Goal: Task Accomplishment & Management: Manage account settings

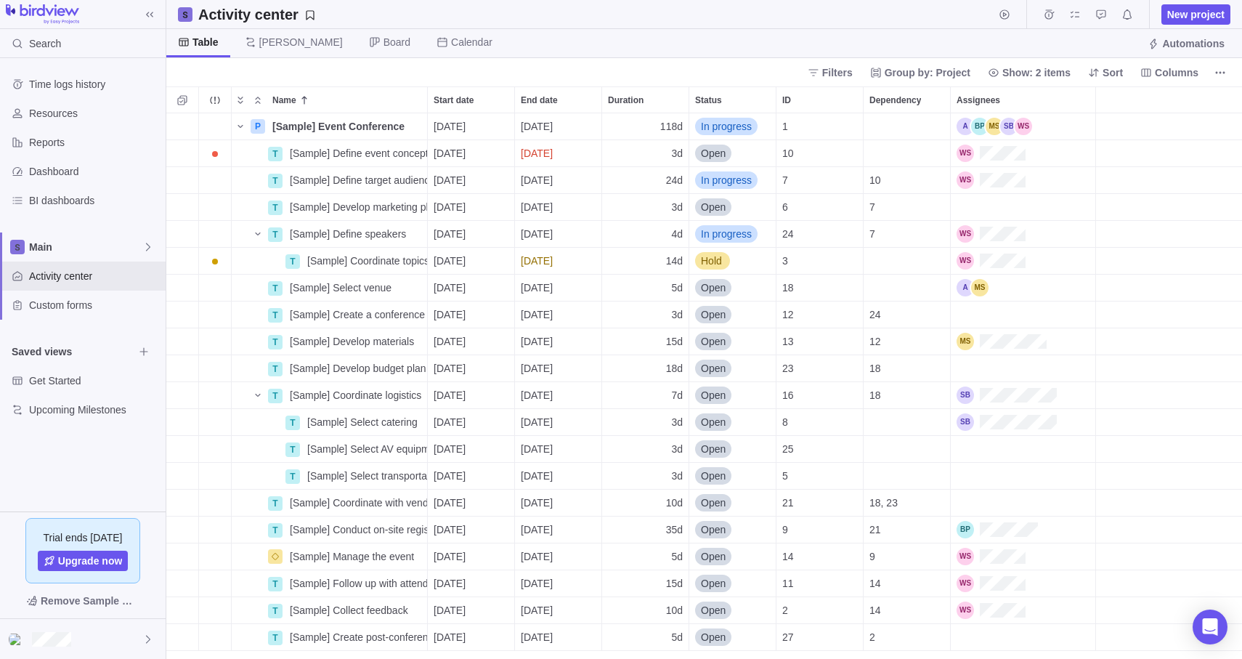
scroll to position [545, 1075]
click at [147, 638] on icon at bounding box center [148, 639] width 12 height 12
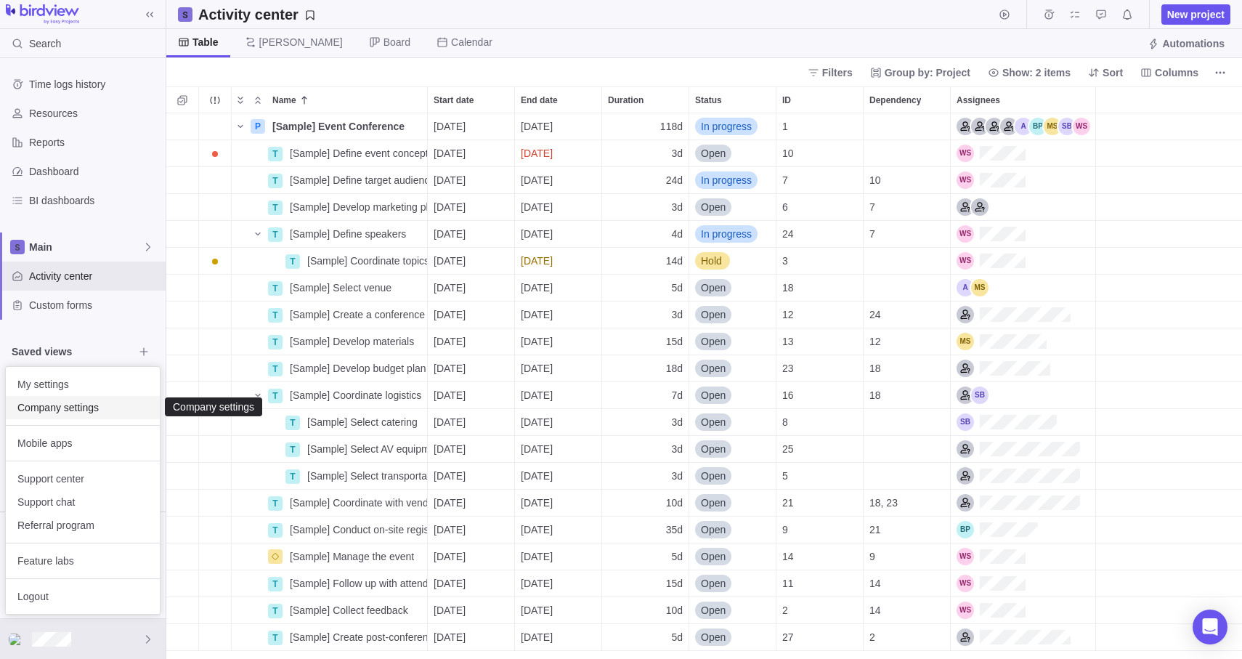
click at [60, 411] on span "Company settings" at bounding box center [82, 407] width 131 height 15
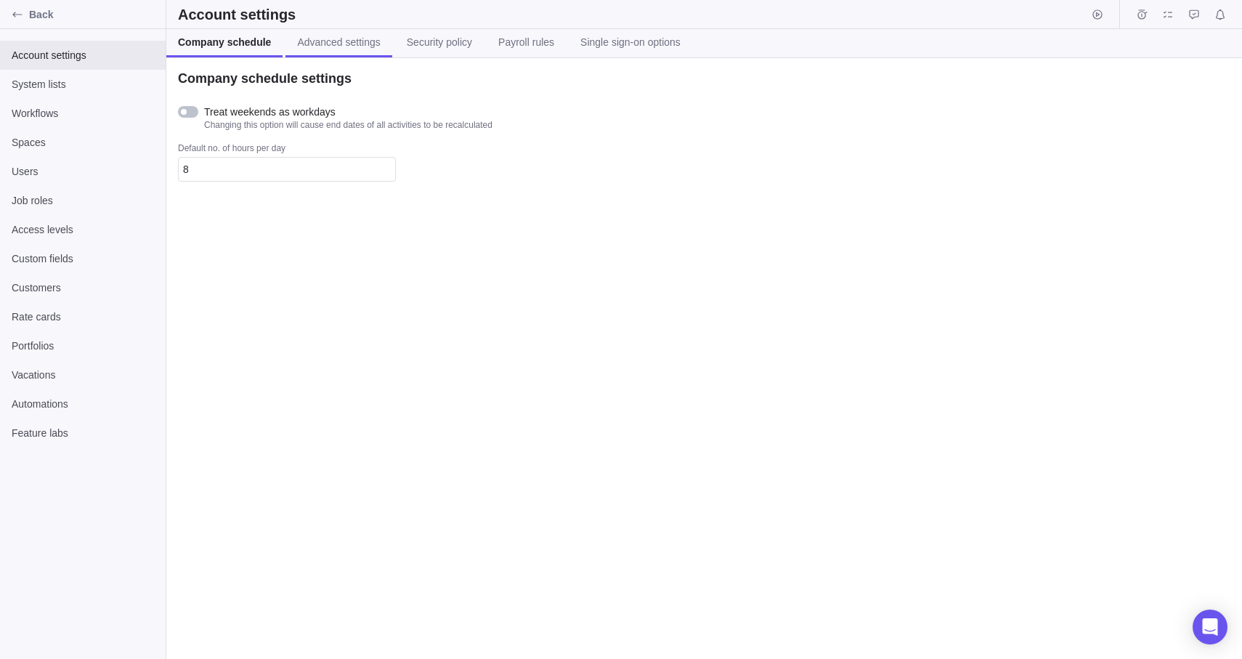
click at [335, 51] on link "Advanced settings" at bounding box center [338, 43] width 106 height 28
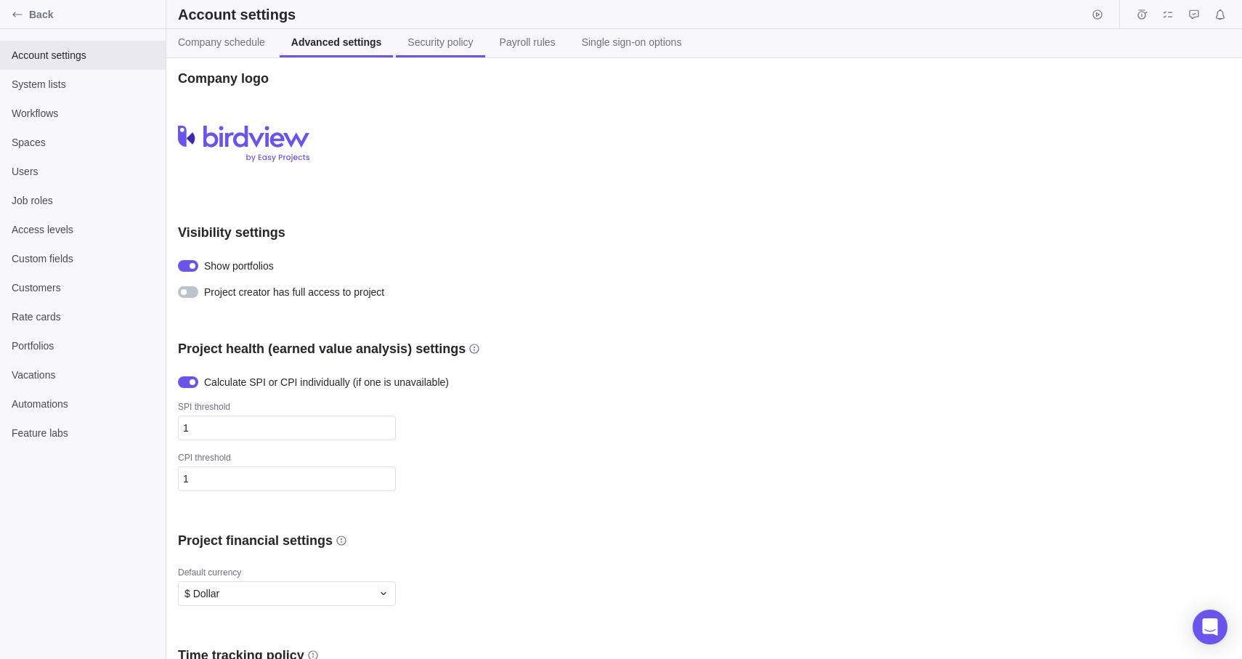
click at [444, 47] on span "Security policy" at bounding box center [439, 42] width 65 height 15
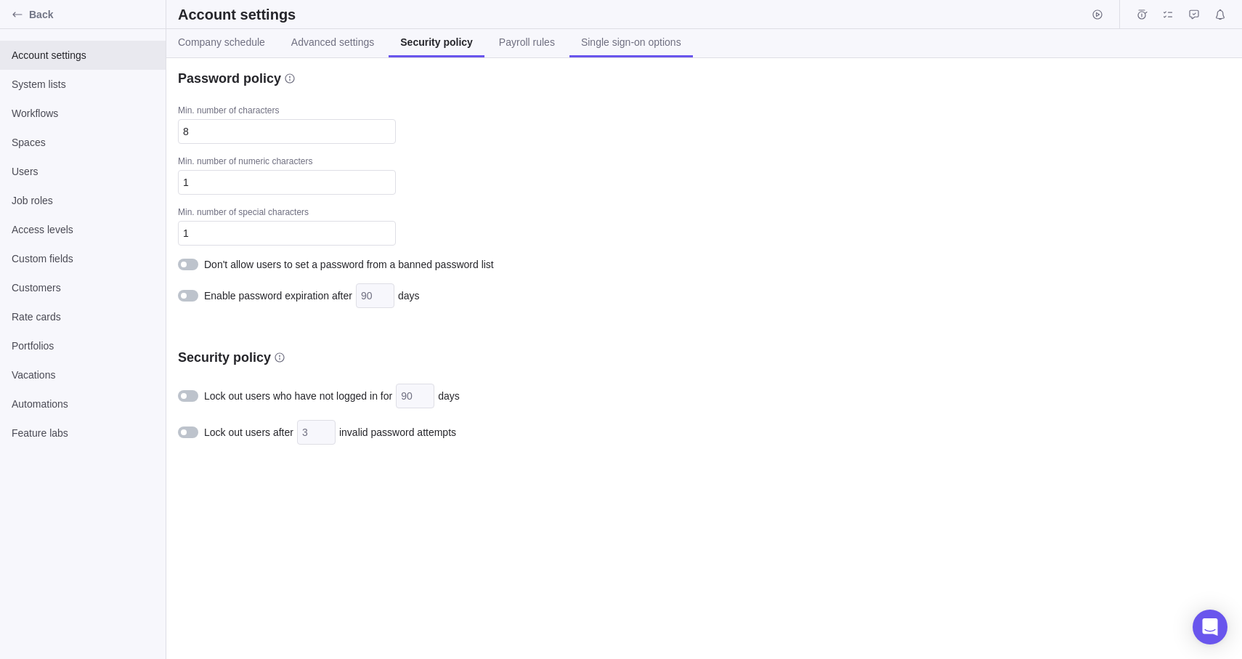
click at [598, 46] on span "Single sign-on options" at bounding box center [631, 42] width 100 height 15
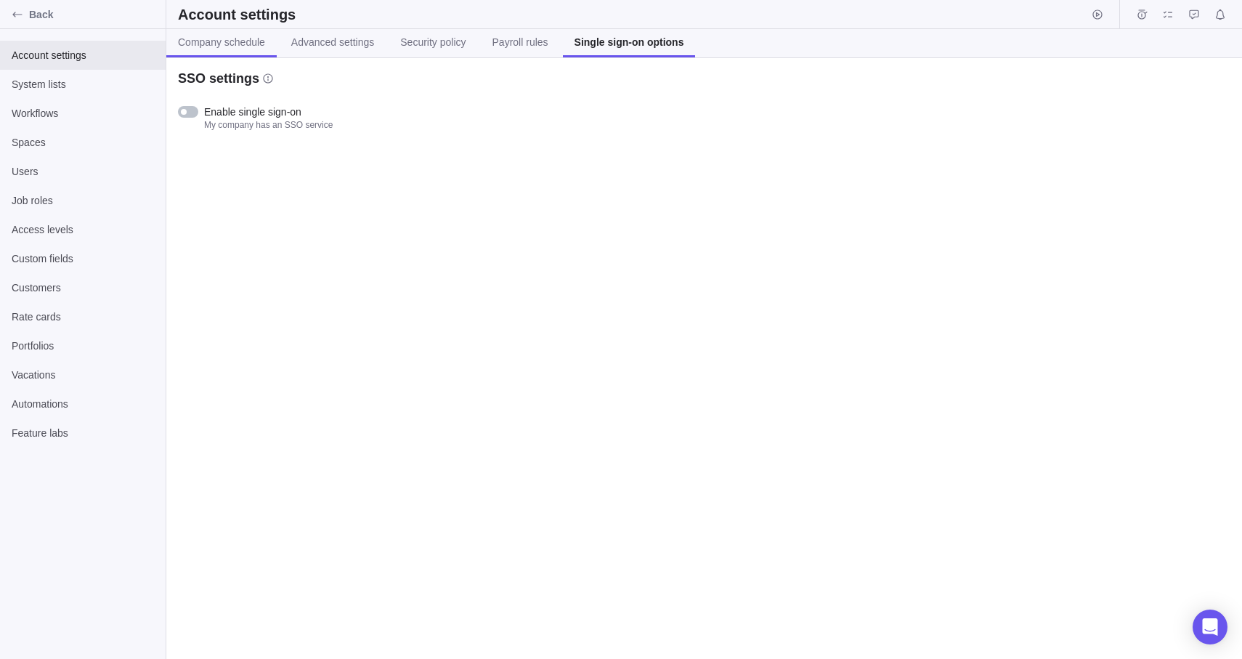
click at [239, 57] on link "Company schedule" at bounding box center [221, 43] width 110 height 28
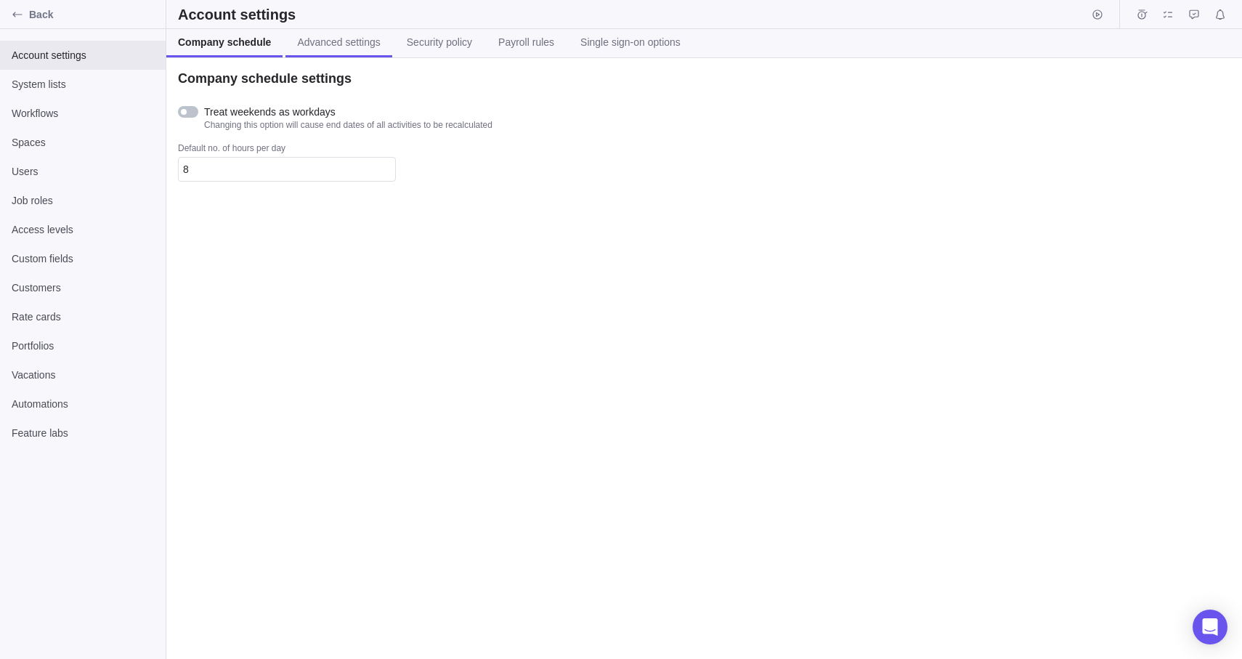
click at [337, 46] on span "Advanced settings" at bounding box center [338, 42] width 83 height 15
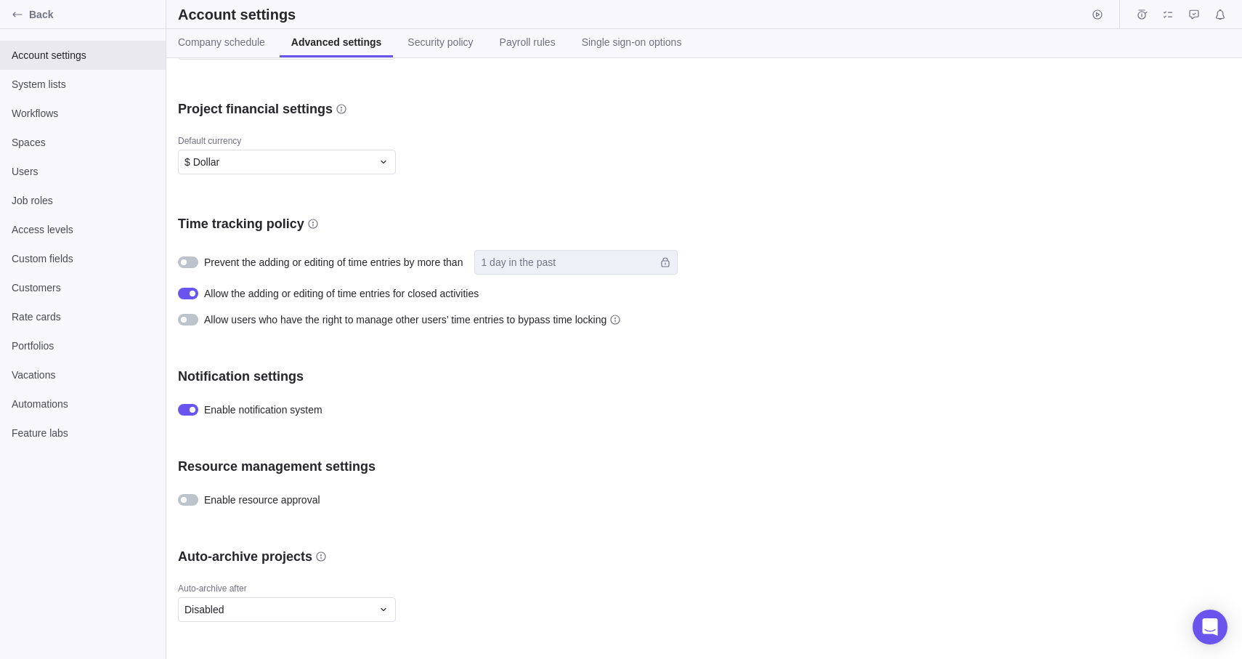
scroll to position [515, 0]
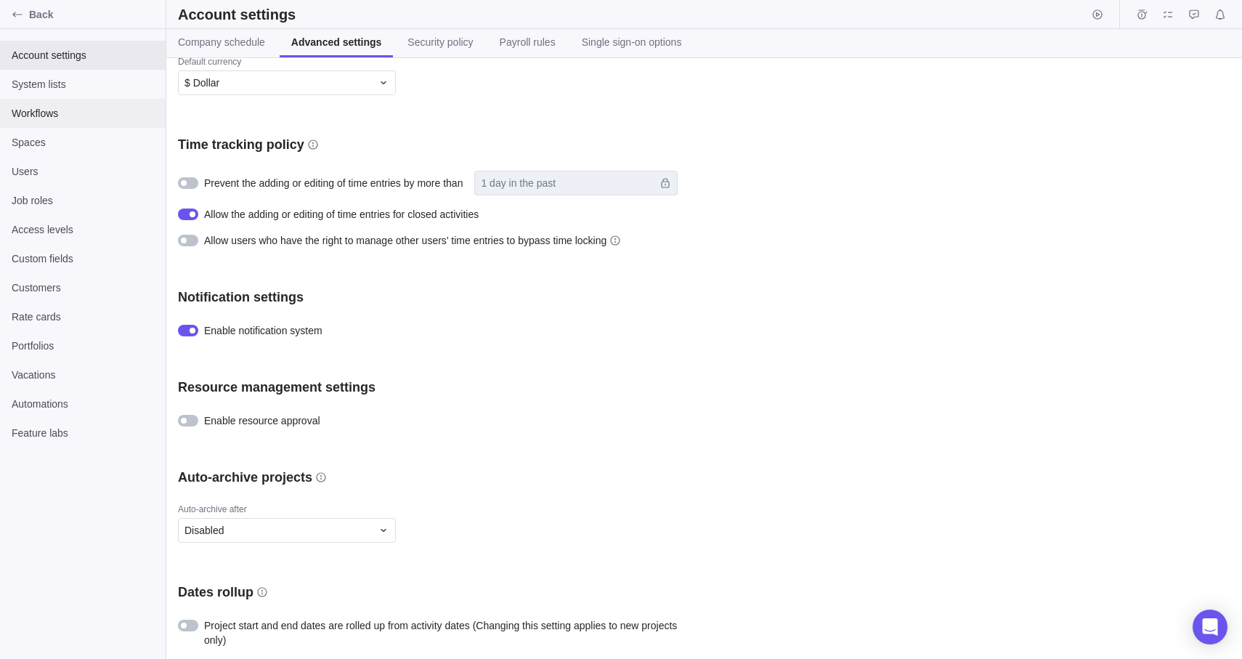
click at [78, 117] on span "Workflows" at bounding box center [83, 113] width 142 height 15
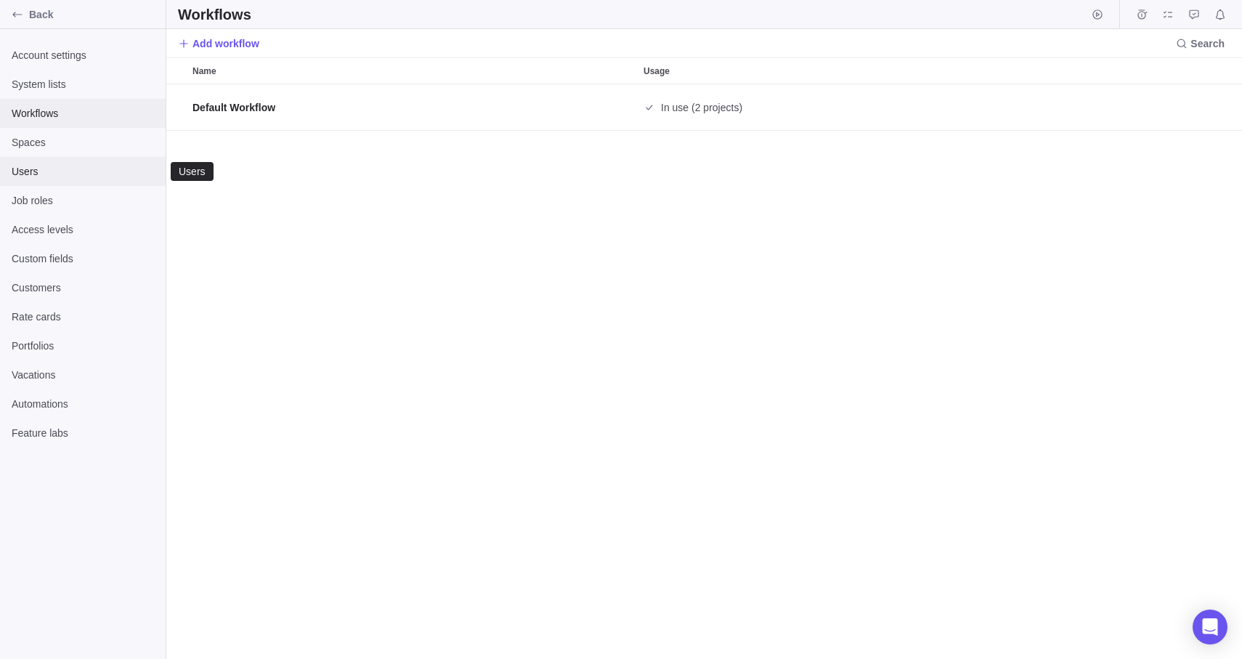
scroll to position [574, 1075]
click at [81, 167] on span "Users" at bounding box center [83, 171] width 142 height 15
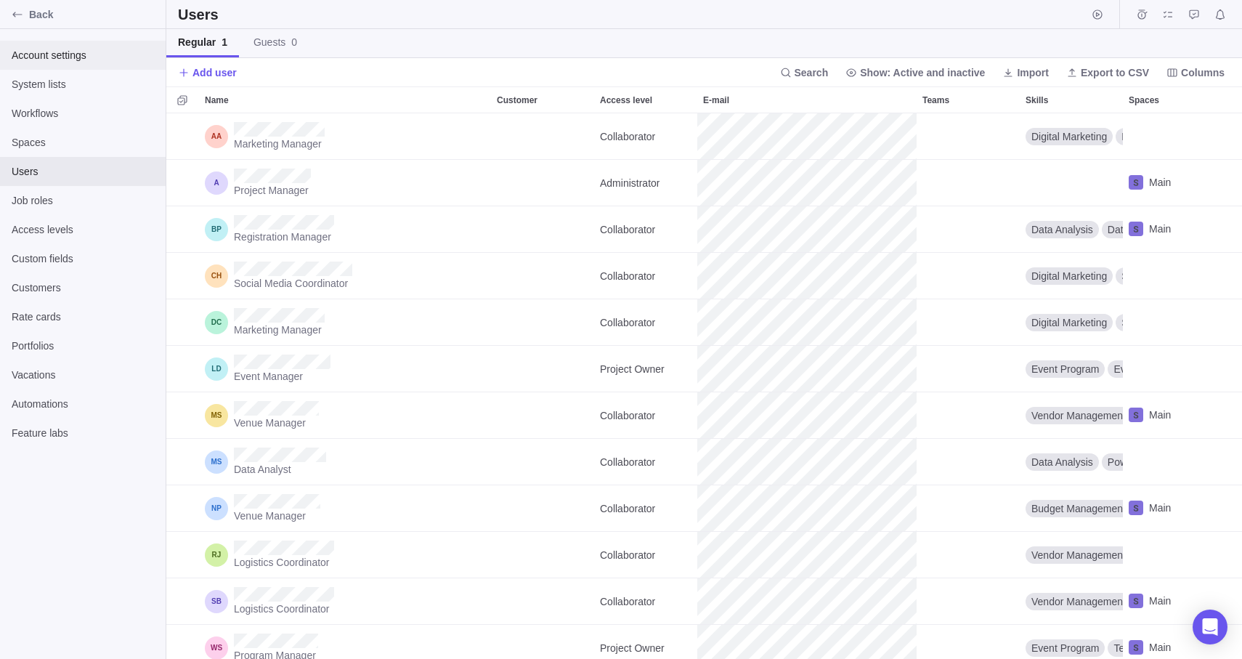
click at [70, 60] on span "Account settings" at bounding box center [83, 55] width 142 height 15
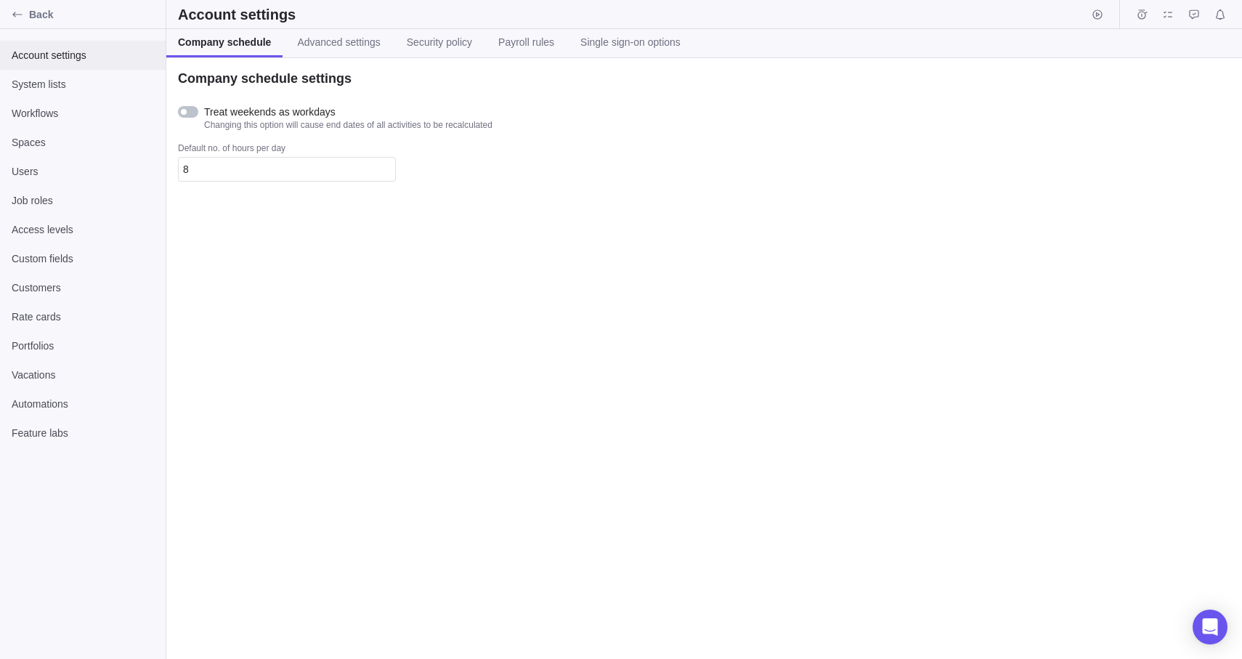
click at [67, 59] on span "Account settings" at bounding box center [83, 55] width 142 height 15
click at [18, 15] on icon "Back" at bounding box center [16, 14] width 9 height 5
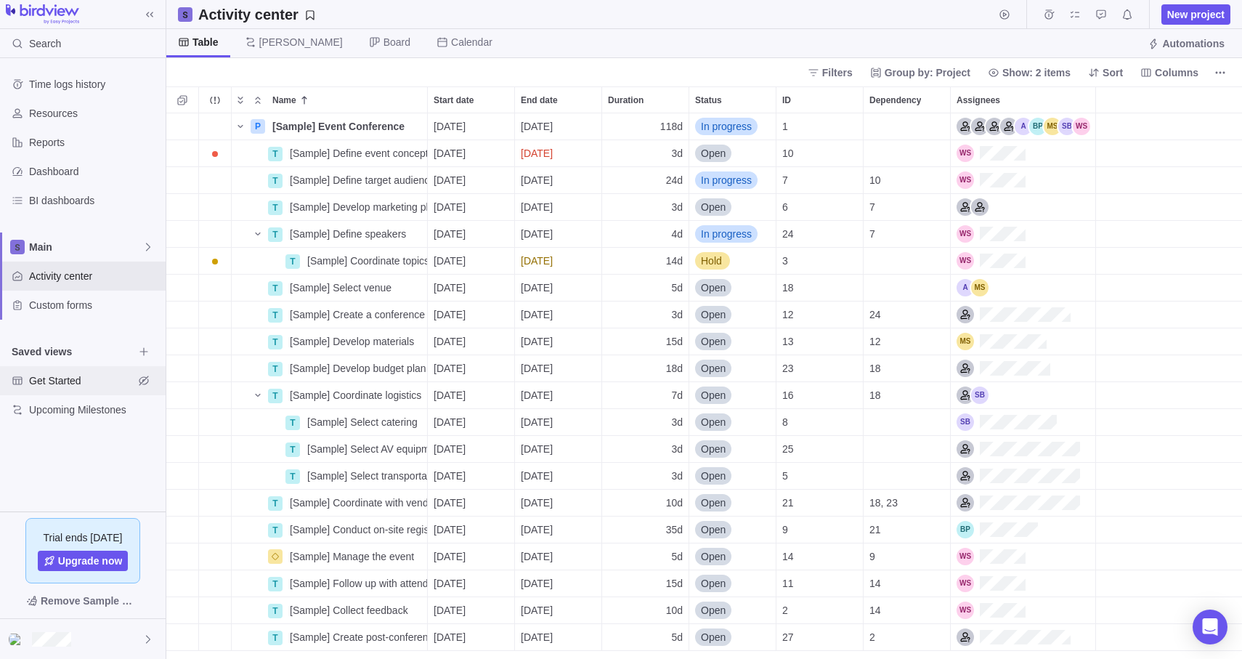
scroll to position [545, 1075]
click at [152, 249] on icon at bounding box center [148, 247] width 12 height 12
click at [142, 285] on icon "Edit space settings" at bounding box center [137, 281] width 12 height 12
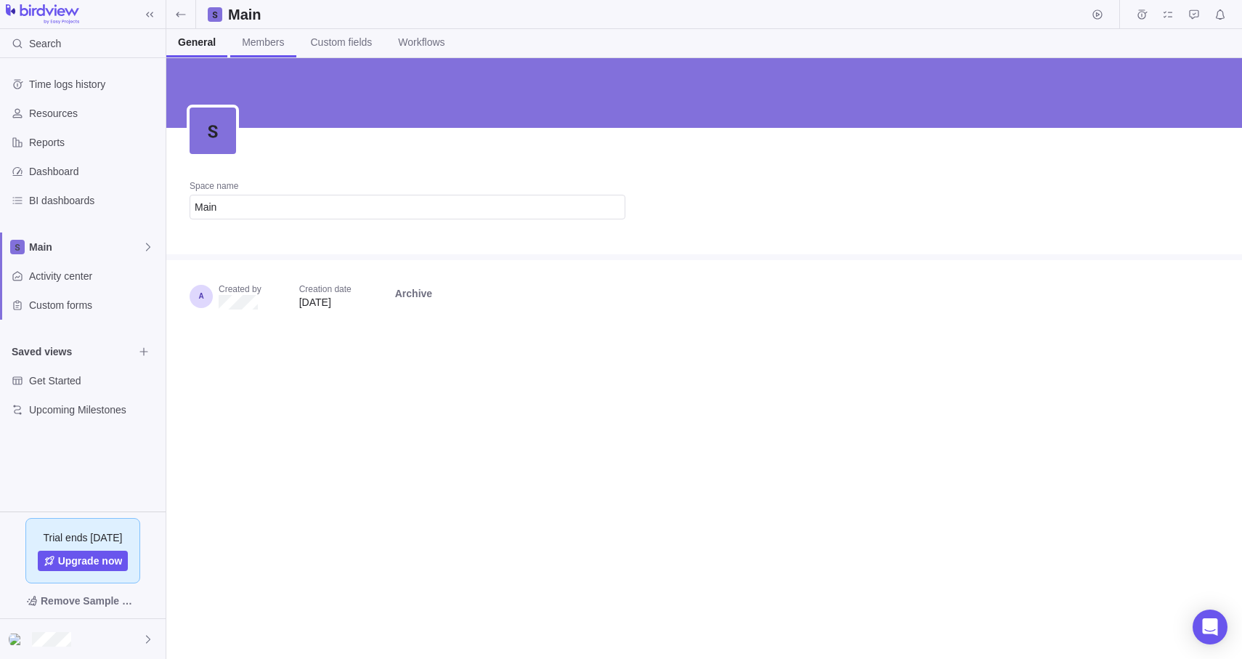
click at [254, 37] on span "Members" at bounding box center [263, 42] width 42 height 15
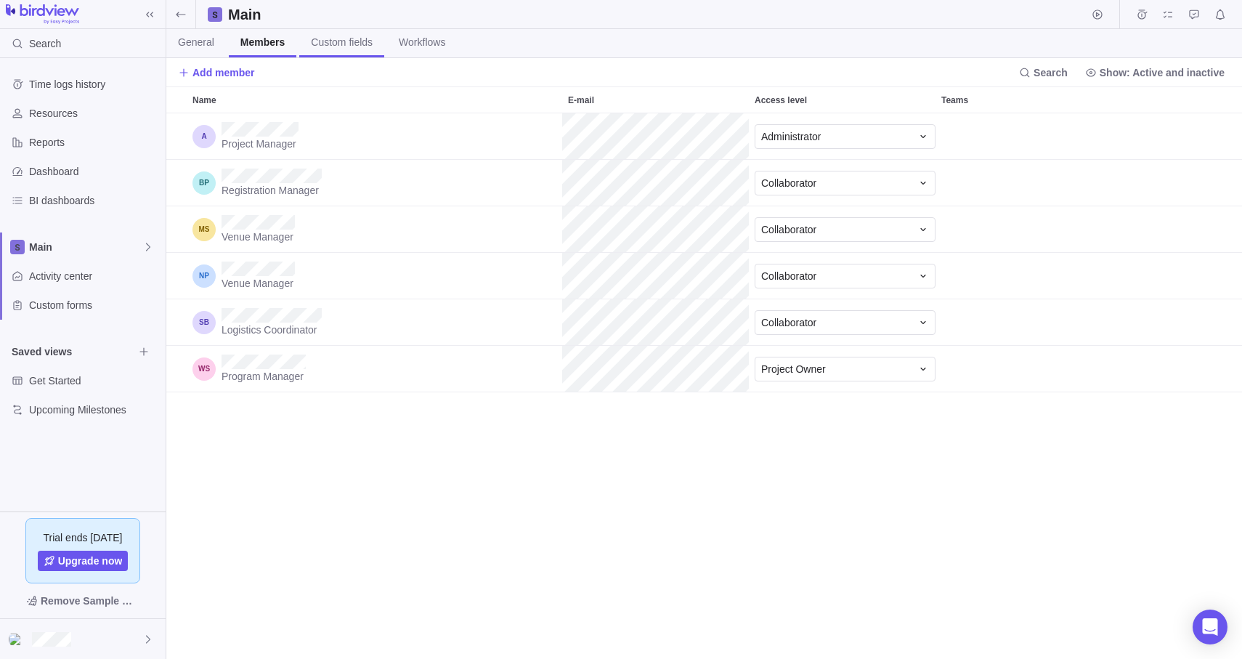
scroll to position [545, 1075]
click at [359, 47] on span "Custom fields" at bounding box center [342, 42] width 62 height 15
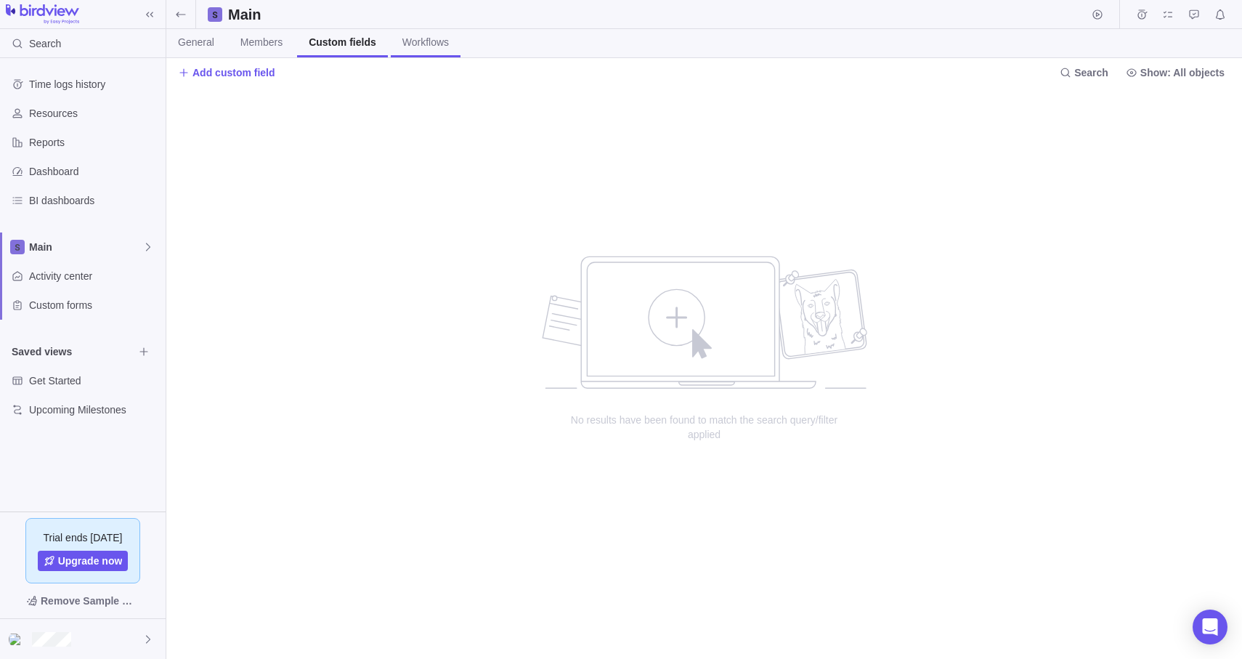
click at [437, 43] on span "Workflows" at bounding box center [425, 42] width 46 height 15
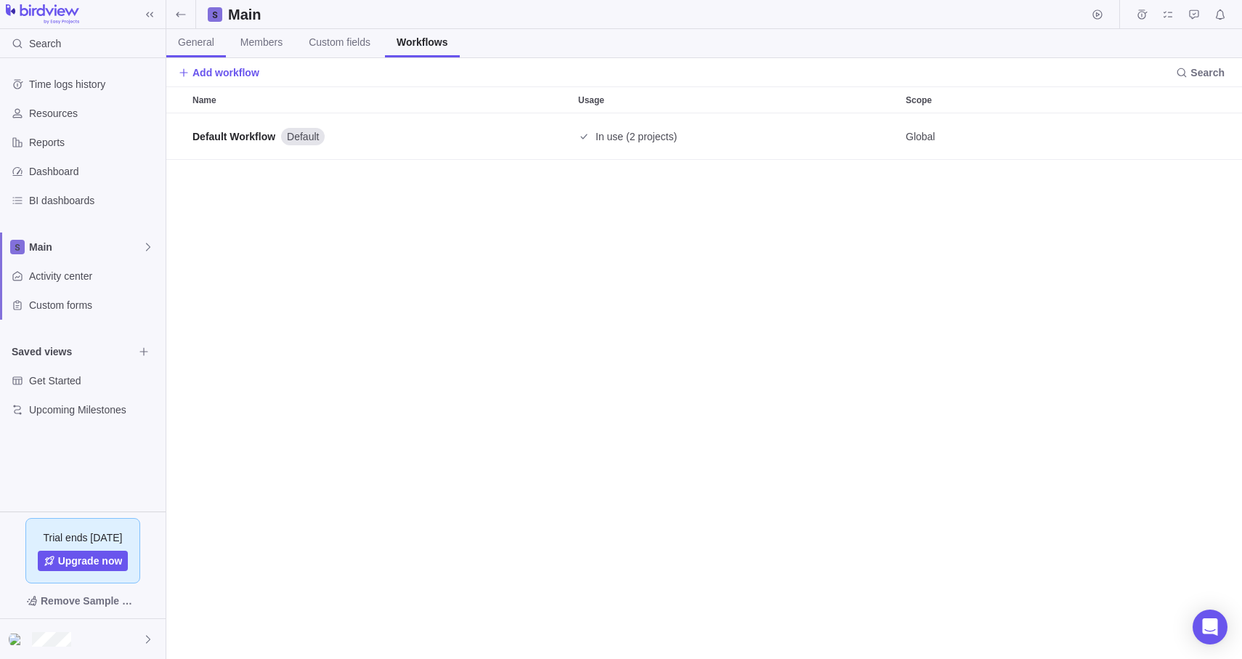
scroll to position [545, 1075]
click at [206, 38] on span "General" at bounding box center [196, 42] width 36 height 15
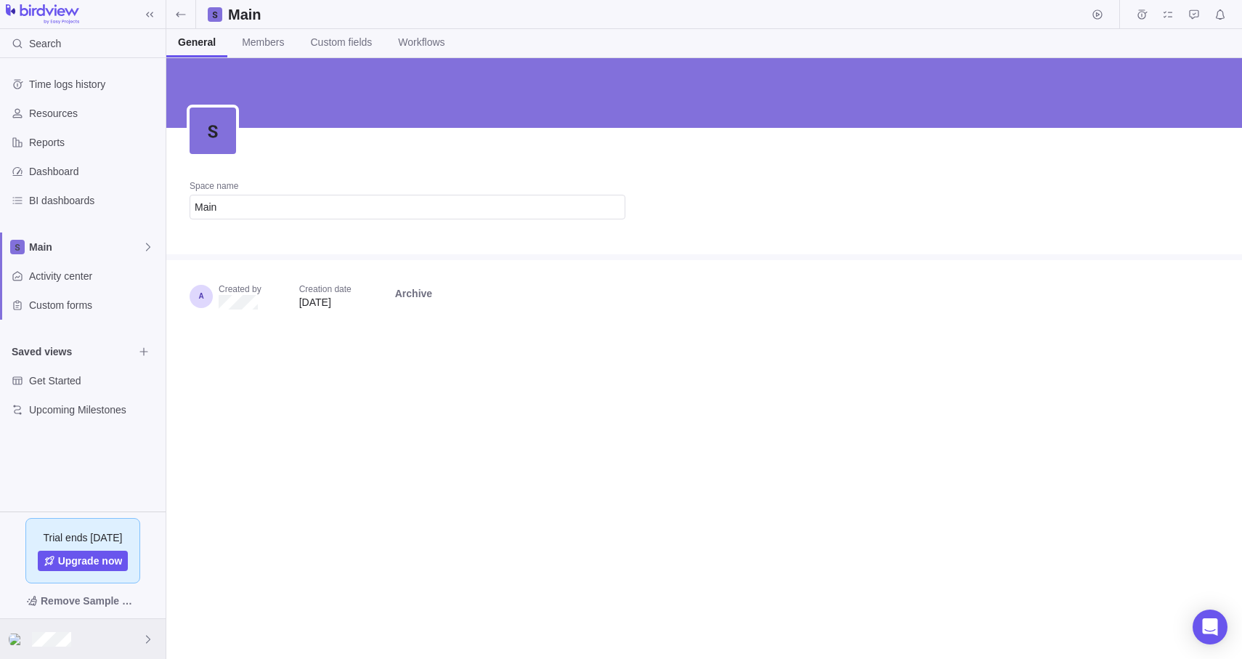
click at [151, 639] on icon at bounding box center [148, 639] width 12 height 12
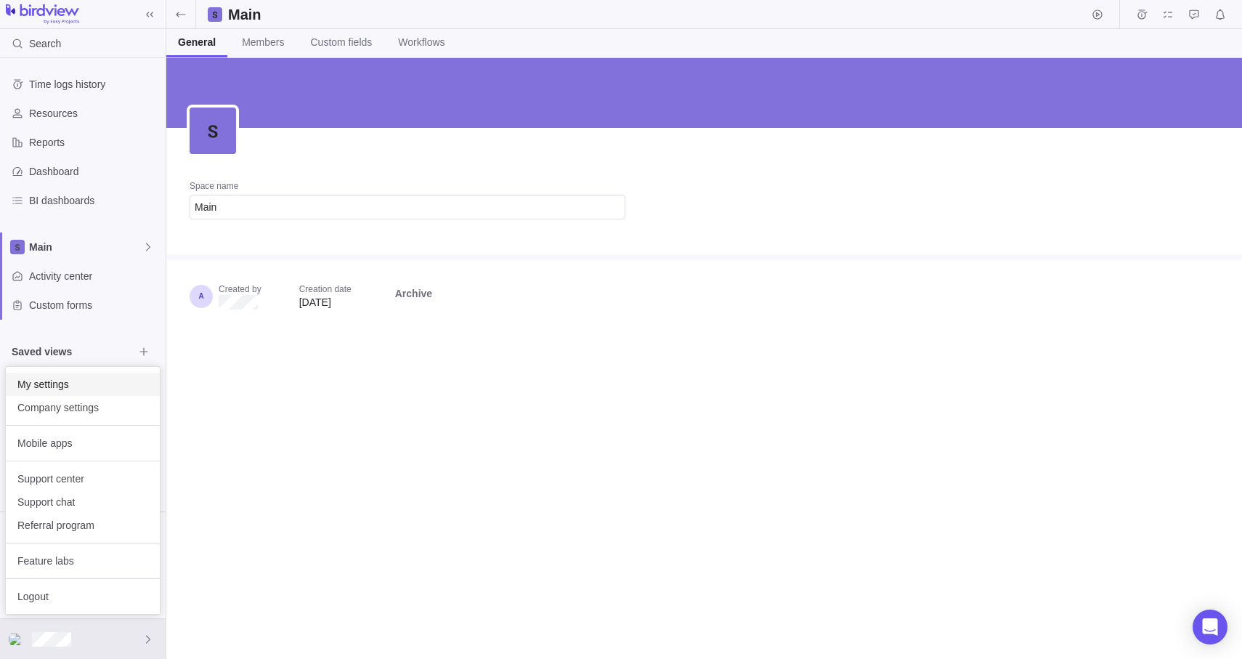
click at [73, 386] on span "My settings" at bounding box center [82, 384] width 131 height 15
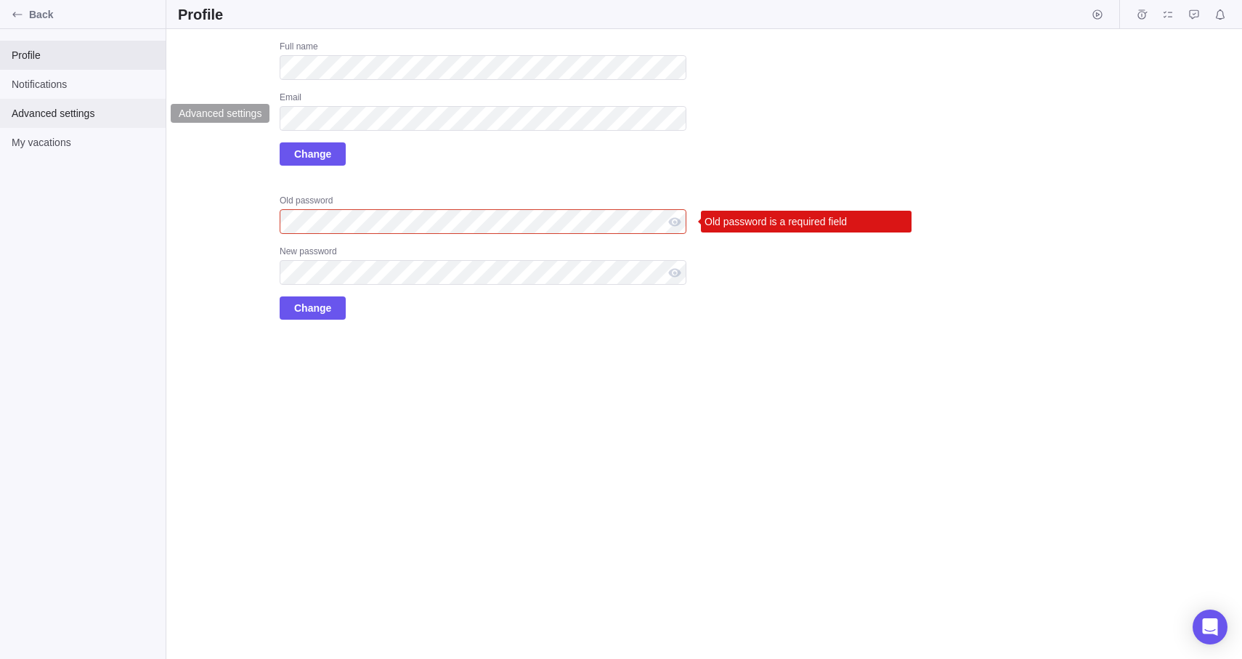
click at [48, 119] on span "Advanced settings" at bounding box center [83, 113] width 142 height 15
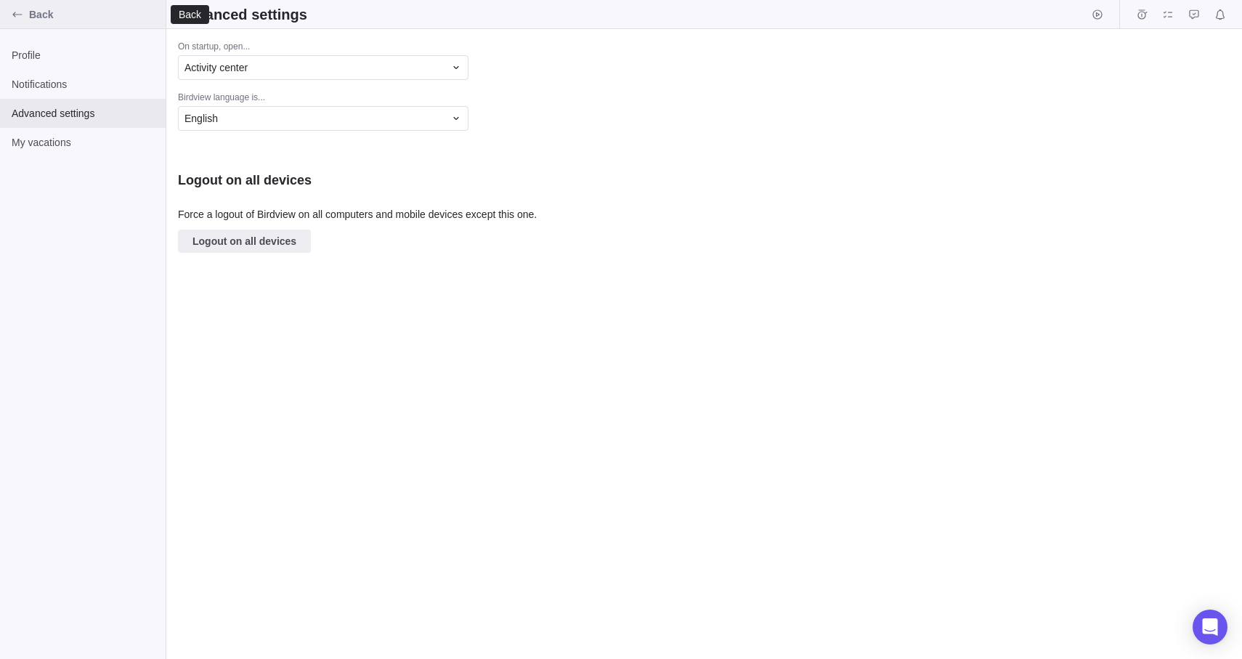
click at [24, 20] on div "Back" at bounding box center [17, 14] width 23 height 23
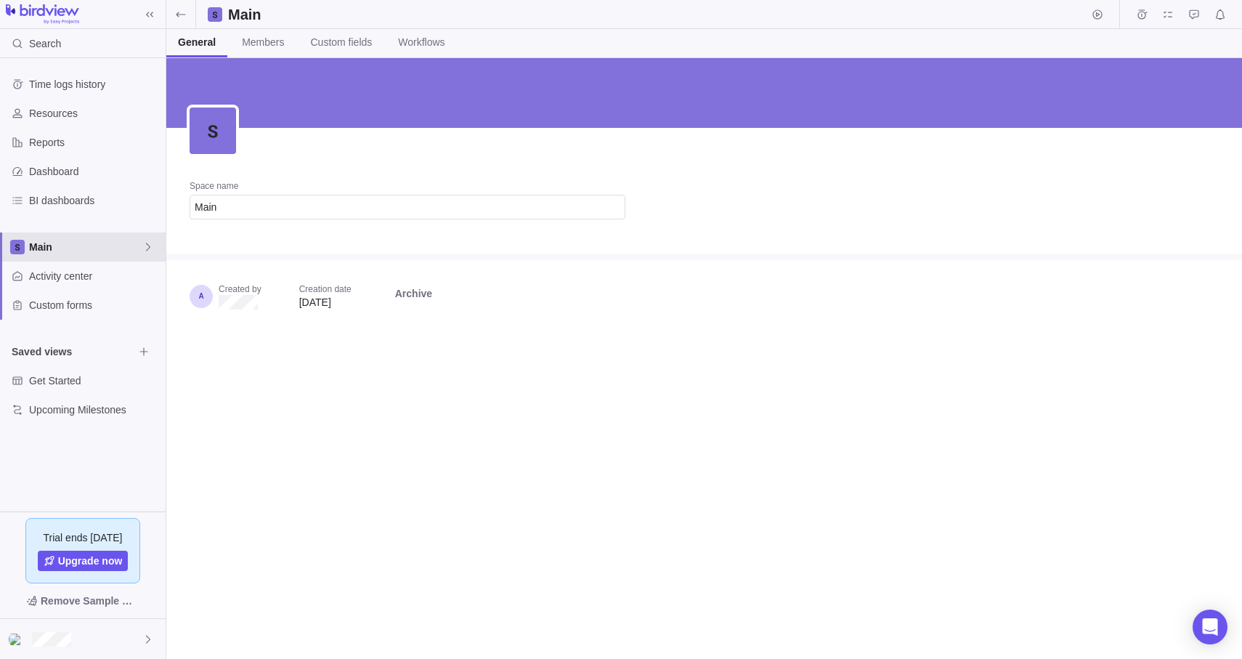
click at [151, 246] on icon at bounding box center [148, 247] width 12 height 12
click at [95, 210] on div "Time logs history Resources Reports Dashboard BI dashboards Main Activity cente…" at bounding box center [83, 284] width 166 height 453
click at [82, 208] on div "BI dashboards" at bounding box center [83, 200] width 166 height 29
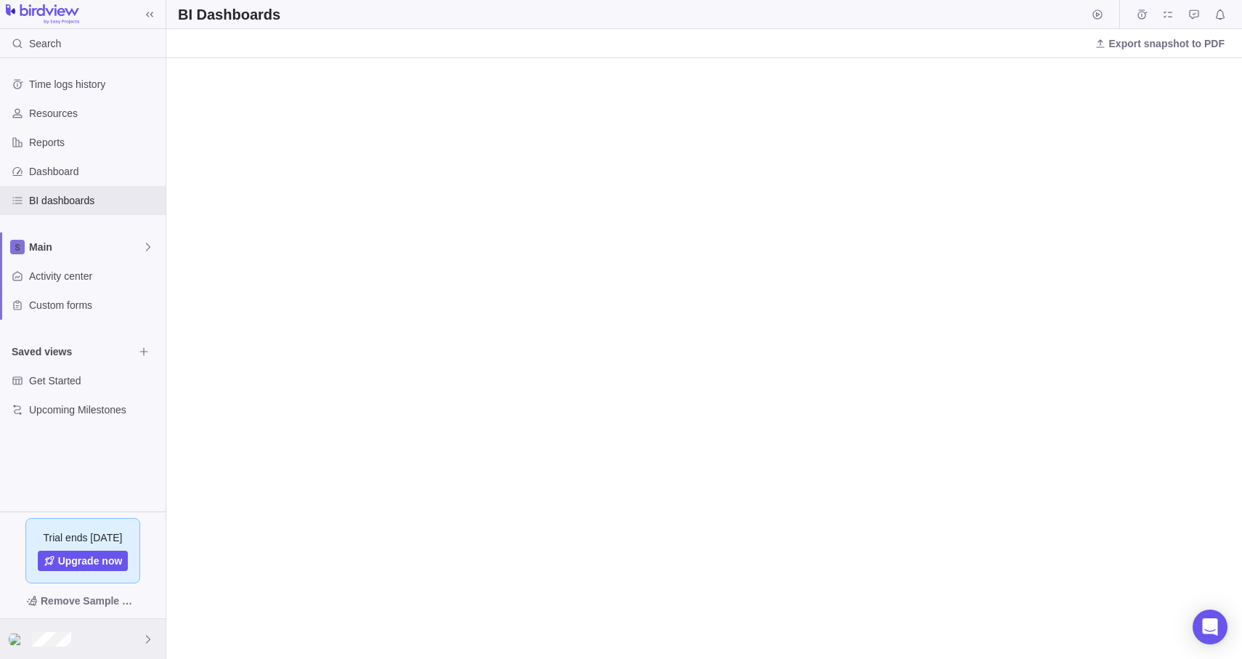
click at [152, 628] on div at bounding box center [83, 639] width 166 height 40
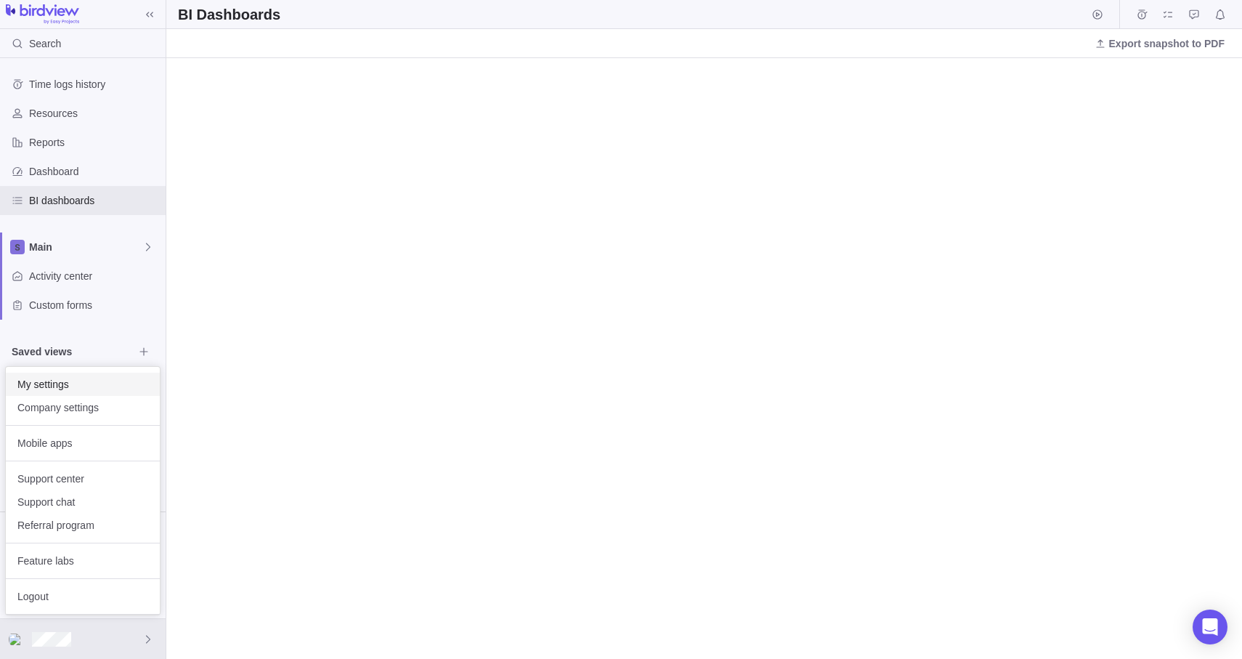
click at [91, 386] on span "My settings" at bounding box center [82, 384] width 131 height 15
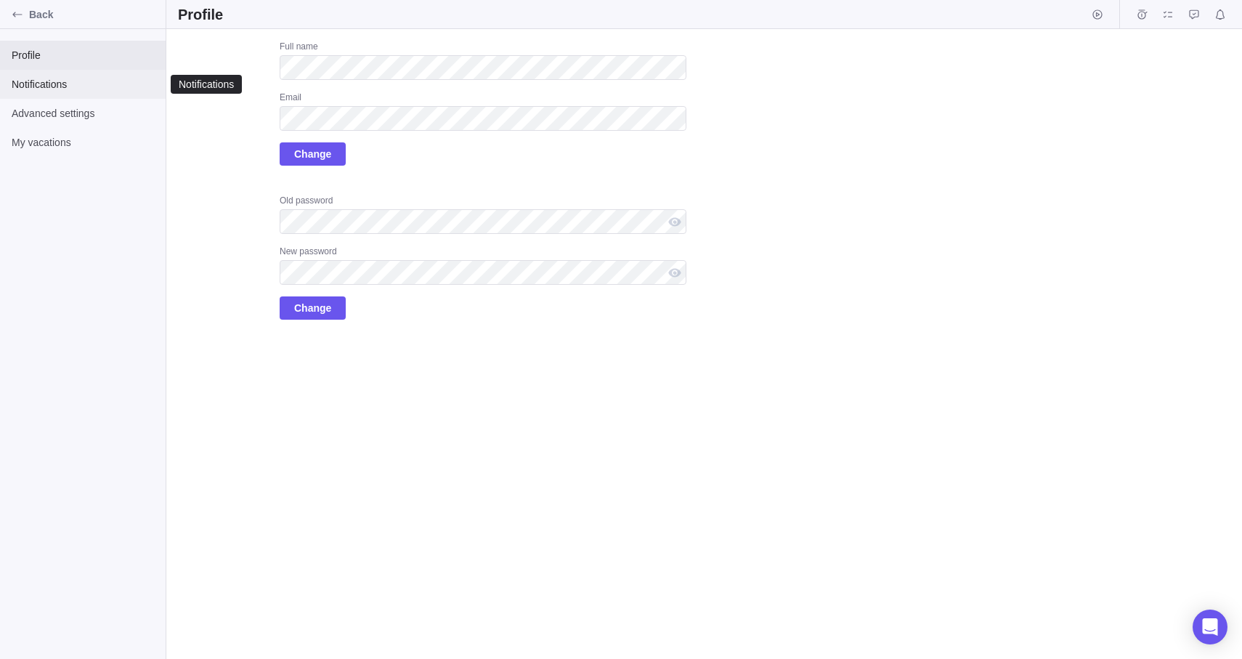
click at [90, 86] on span "Notifications" at bounding box center [83, 84] width 142 height 15
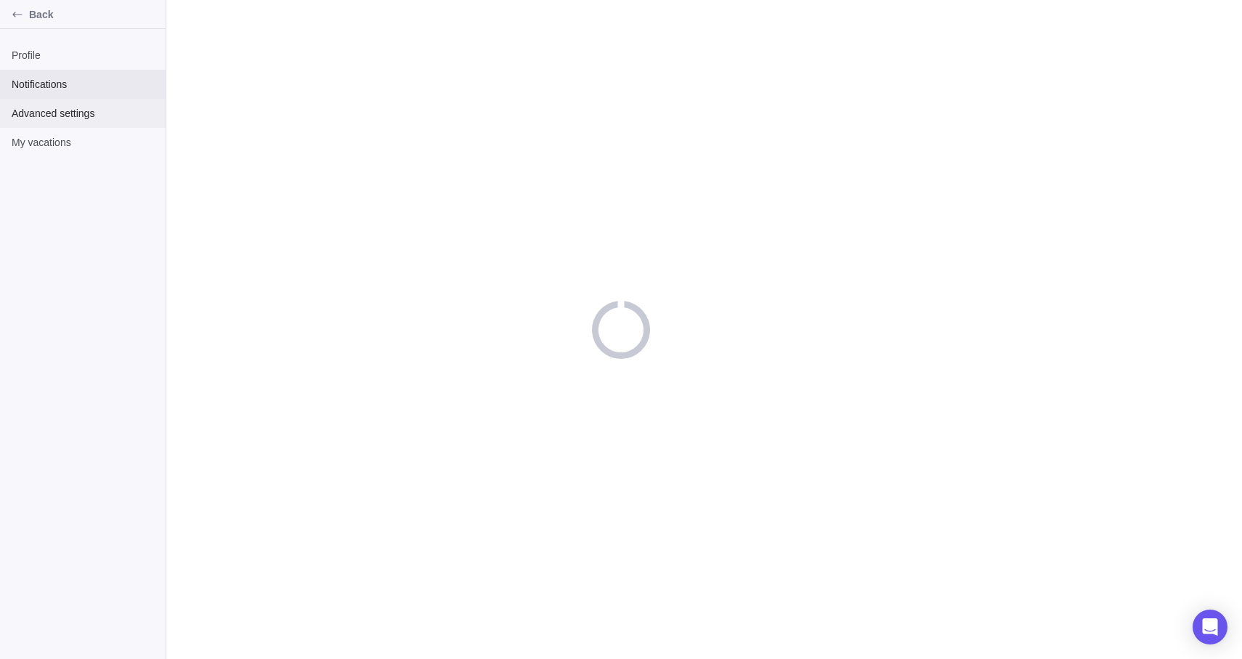
click at [97, 110] on span "Advanced settings" at bounding box center [83, 113] width 142 height 15
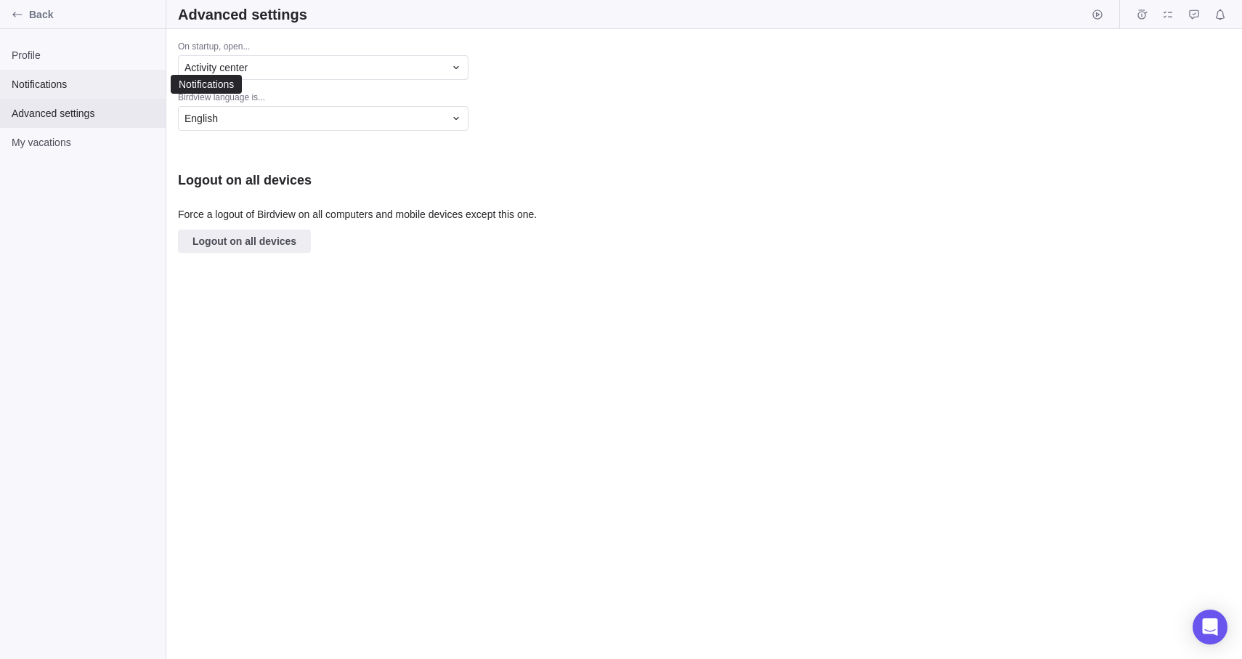
click at [74, 73] on div "Notifications" at bounding box center [83, 84] width 166 height 29
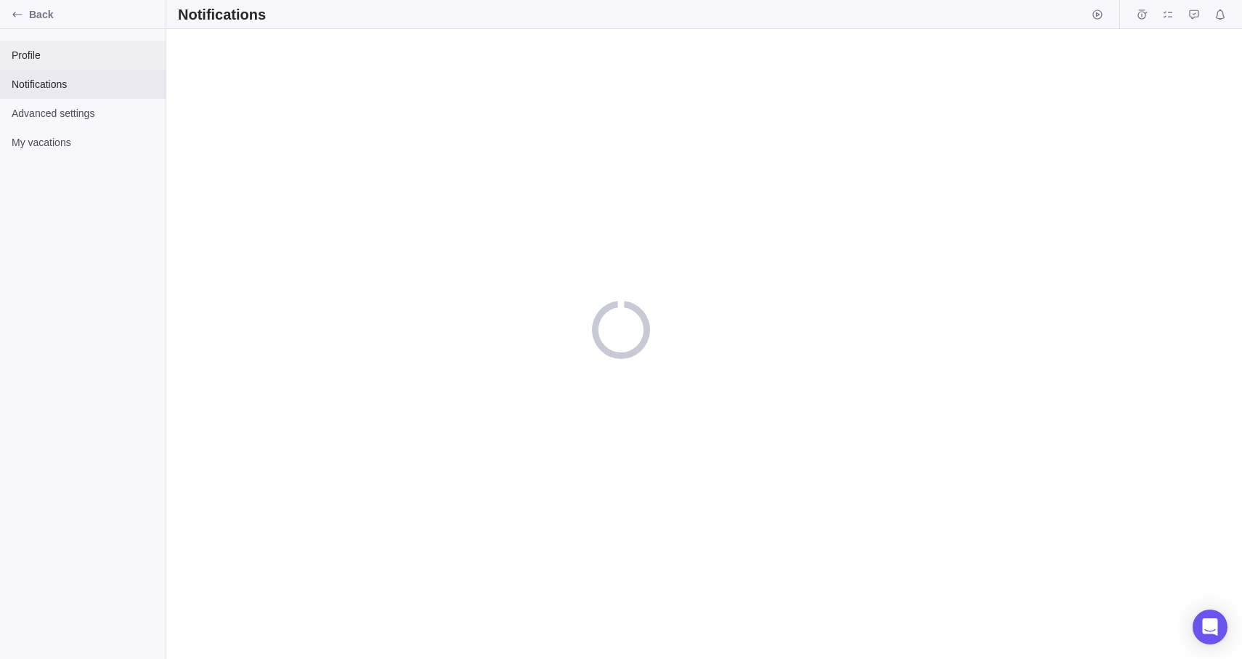
click at [70, 65] on div "Profile" at bounding box center [83, 55] width 166 height 29
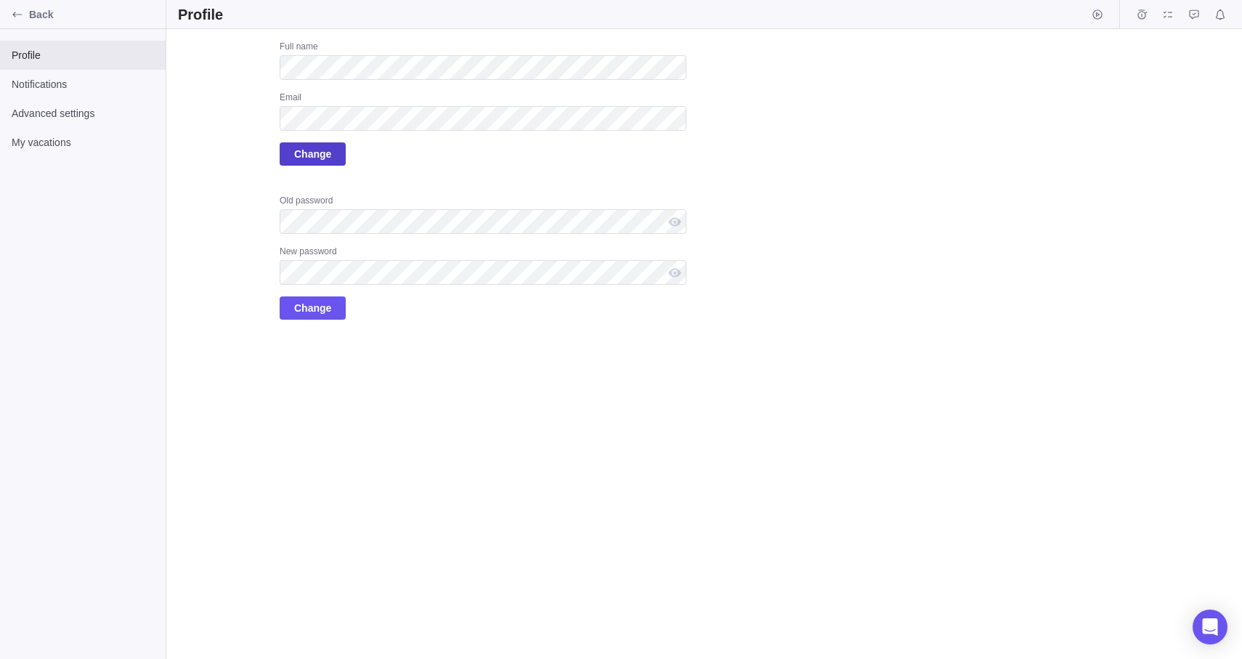
click at [328, 155] on span "Change" at bounding box center [312, 153] width 37 height 17
click at [317, 150] on span "Change" at bounding box center [312, 153] width 37 height 17
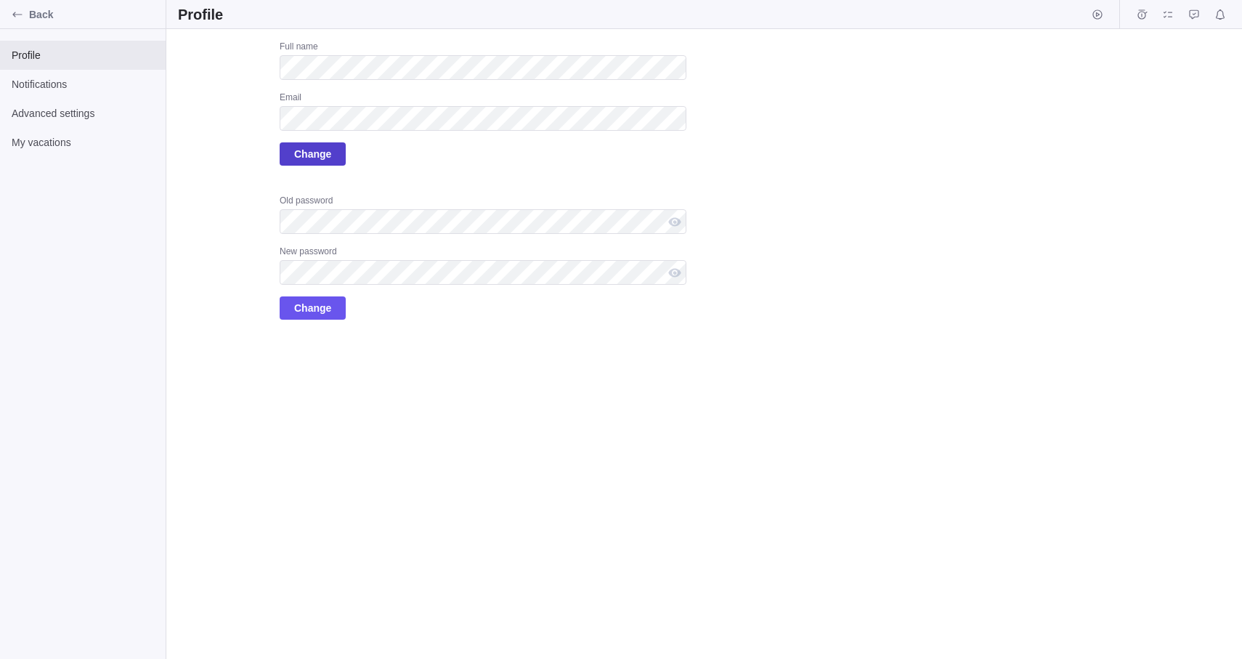
click at [316, 150] on span "Change" at bounding box center [312, 153] width 37 height 17
click at [317, 150] on span "Change" at bounding box center [312, 153] width 37 height 17
click at [320, 155] on span "Change" at bounding box center [312, 153] width 37 height 17
click at [296, 81] on div "Full name Email Change" at bounding box center [483, 103] width 407 height 125
click at [322, 147] on span "Change" at bounding box center [312, 153] width 37 height 17
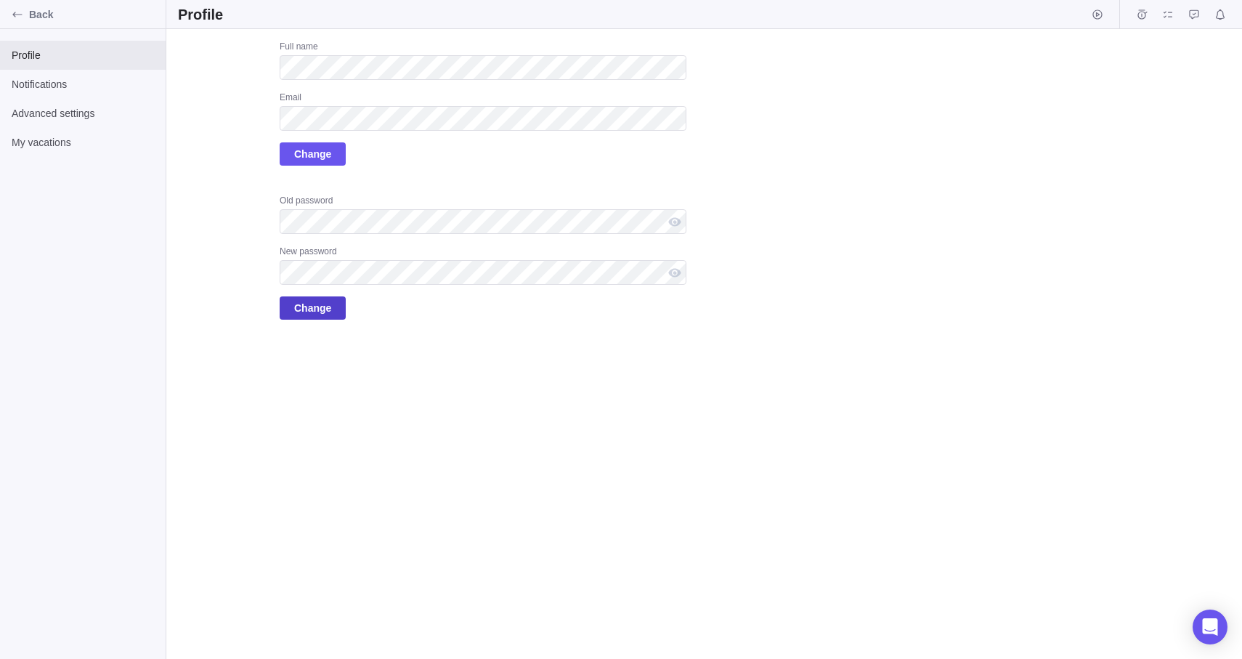
click at [327, 309] on span "Change" at bounding box center [312, 307] width 37 height 17
